Goal: Navigation & Orientation: Find specific page/section

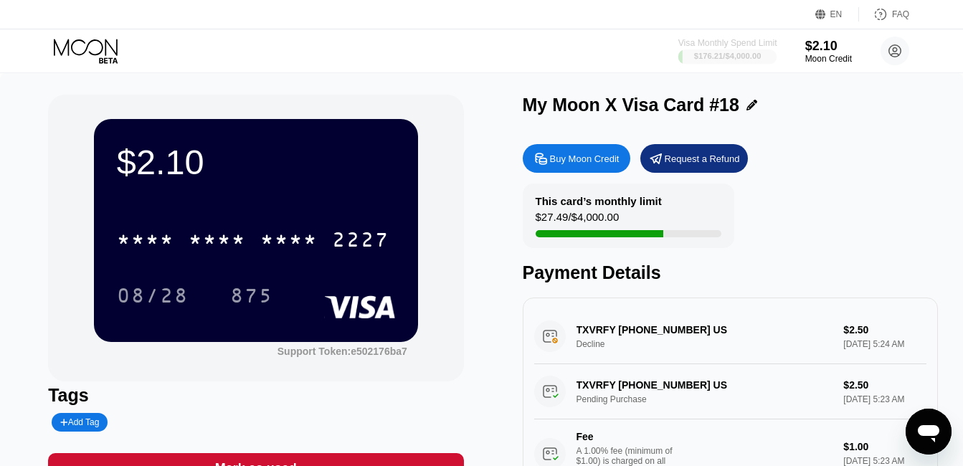
click at [718, 57] on div "$176.21 / $4,000.00" at bounding box center [727, 56] width 67 height 9
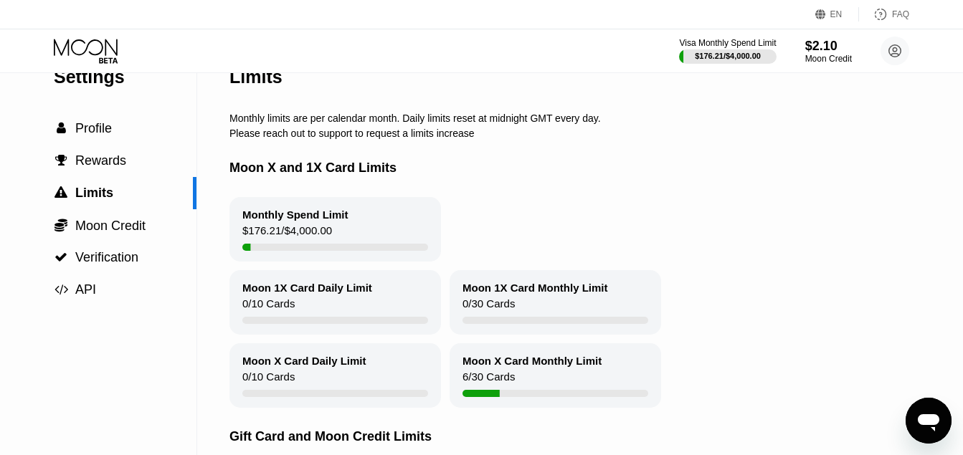
scroll to position [31, 0]
click at [121, 169] on span "Rewards" at bounding box center [100, 161] width 51 height 14
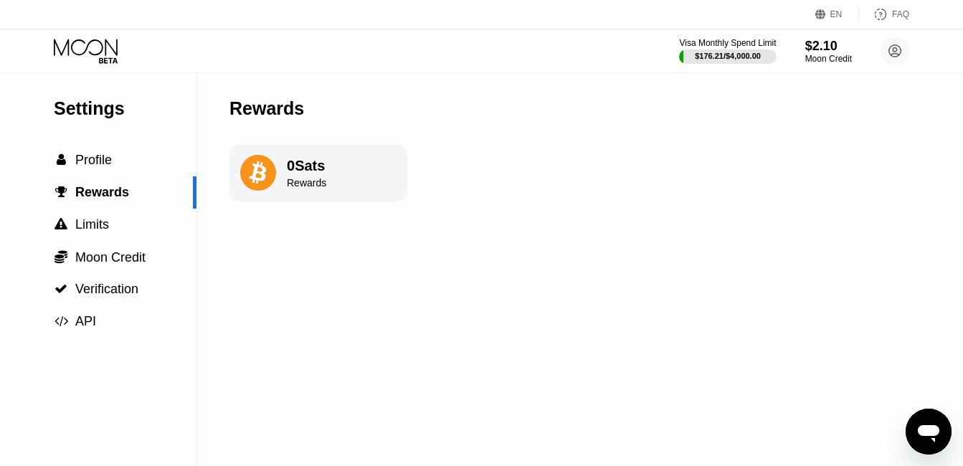
click at [265, 182] on icon at bounding box center [258, 173] width 36 height 36
click at [113, 288] on span "Verification" at bounding box center [106, 289] width 63 height 14
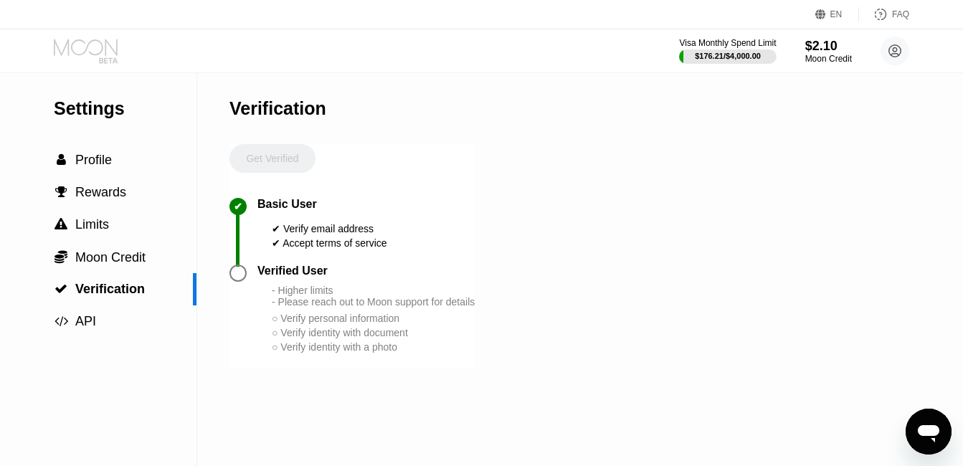
click at [89, 42] on icon at bounding box center [87, 51] width 67 height 25
